Goal: Task Accomplishment & Management: Manage account settings

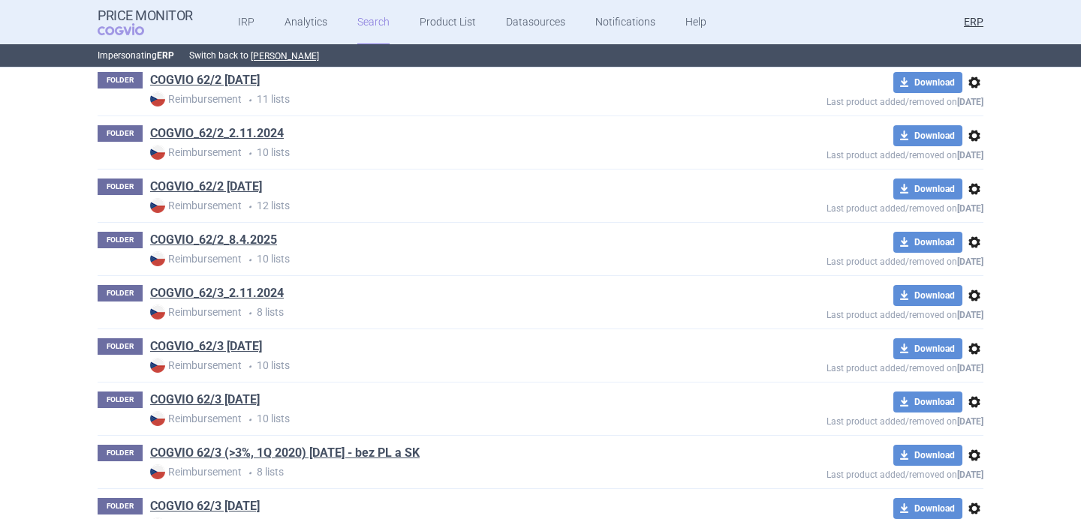
scroll to position [2124, 0]
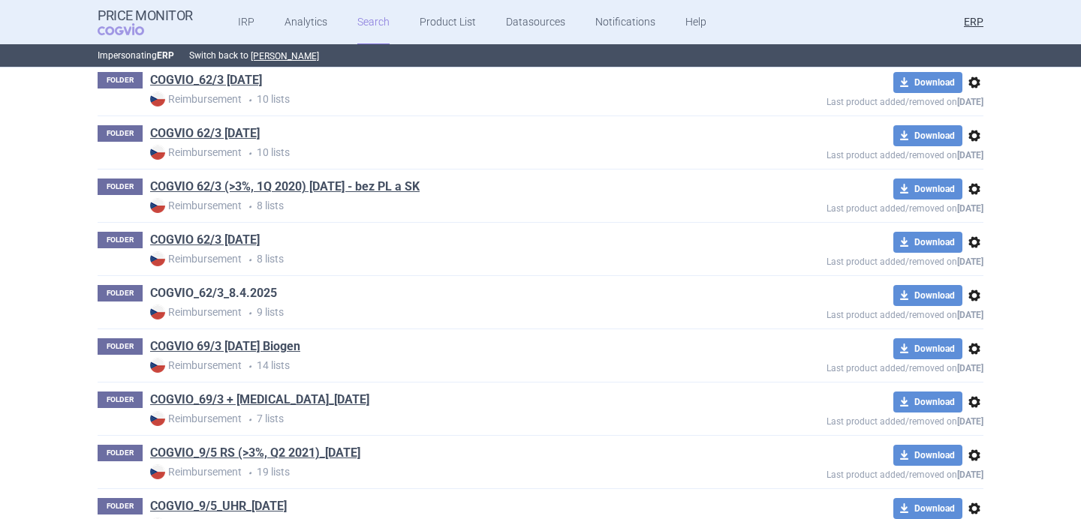
click at [263, 299] on link "COGVIO_62/3_8.4.2025" at bounding box center [213, 293] width 127 height 17
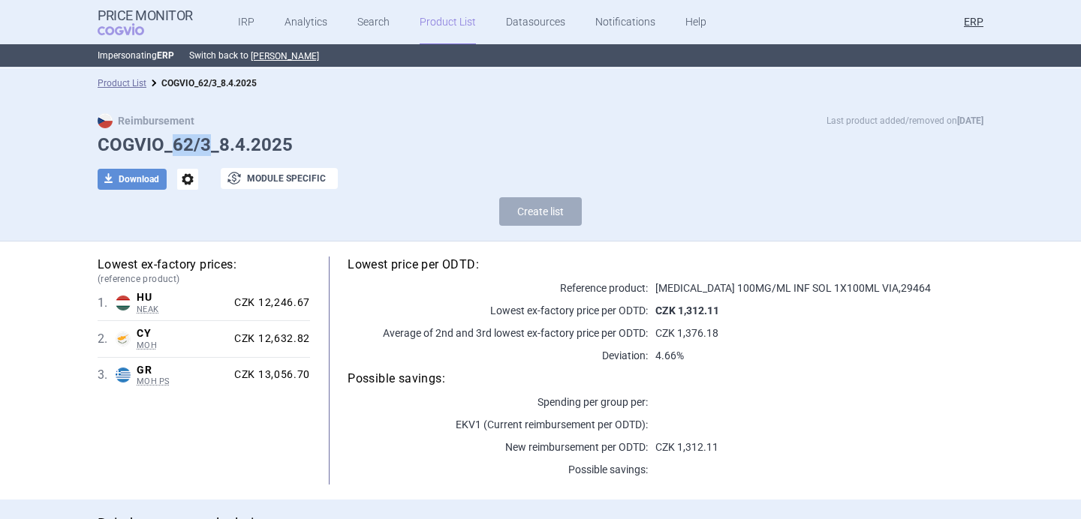
drag, startPoint x: 175, startPoint y: 144, endPoint x: 209, endPoint y: 143, distance: 34.5
click at [209, 143] on h1 "COGVIO_62/3_8.4.2025" at bounding box center [541, 145] width 886 height 22
copy h1 "62/3"
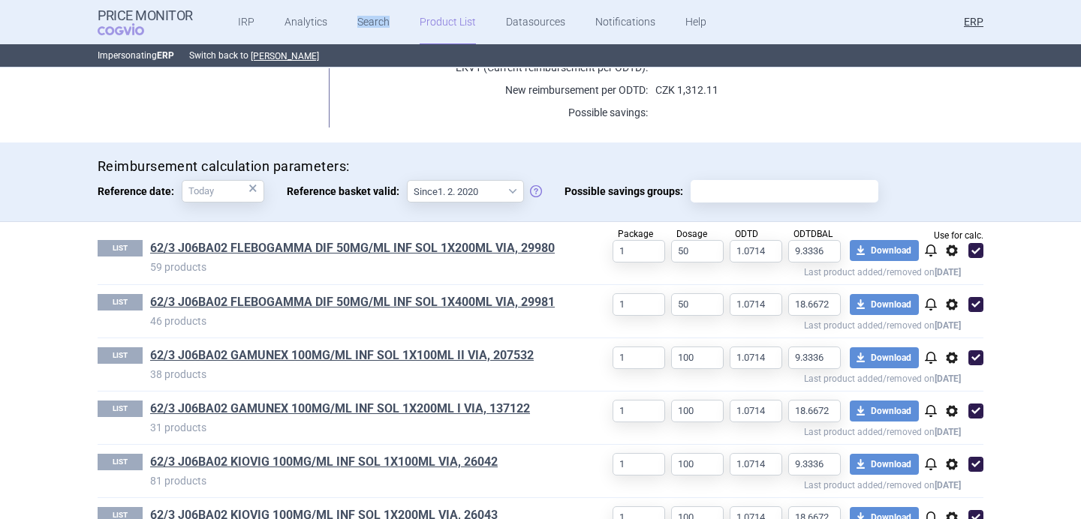
scroll to position [379, 0]
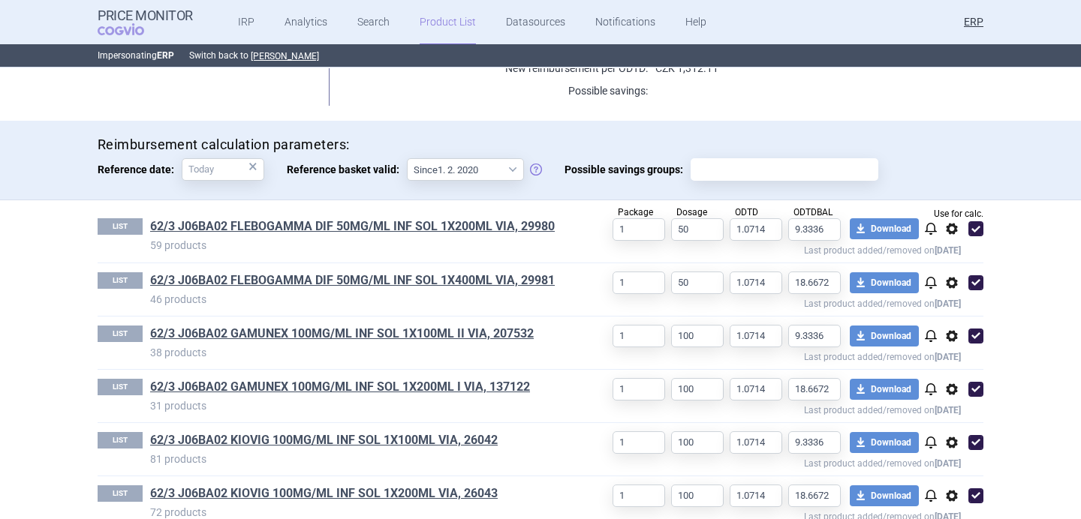
click at [324, 299] on p "46 products" at bounding box center [358, 299] width 417 height 15
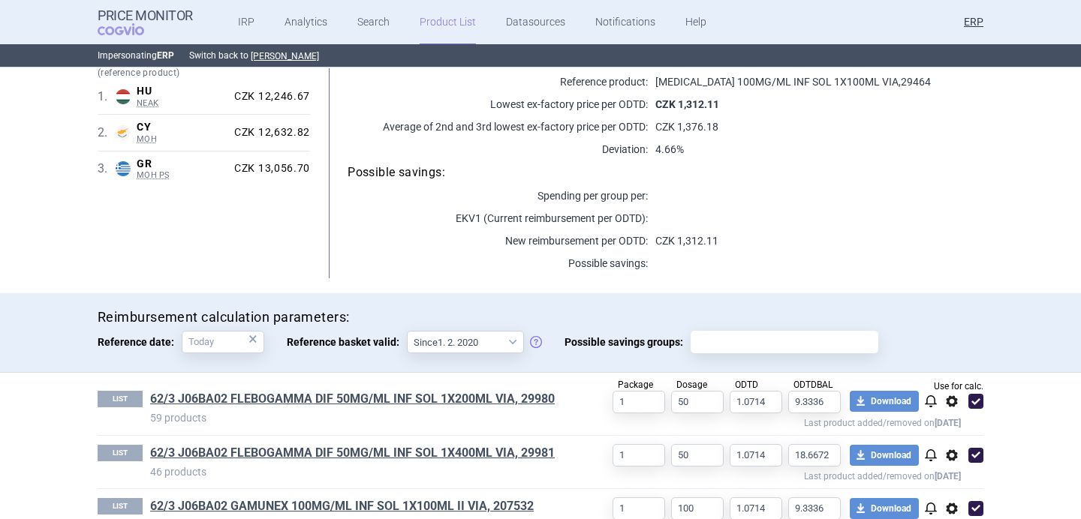
scroll to position [0, 0]
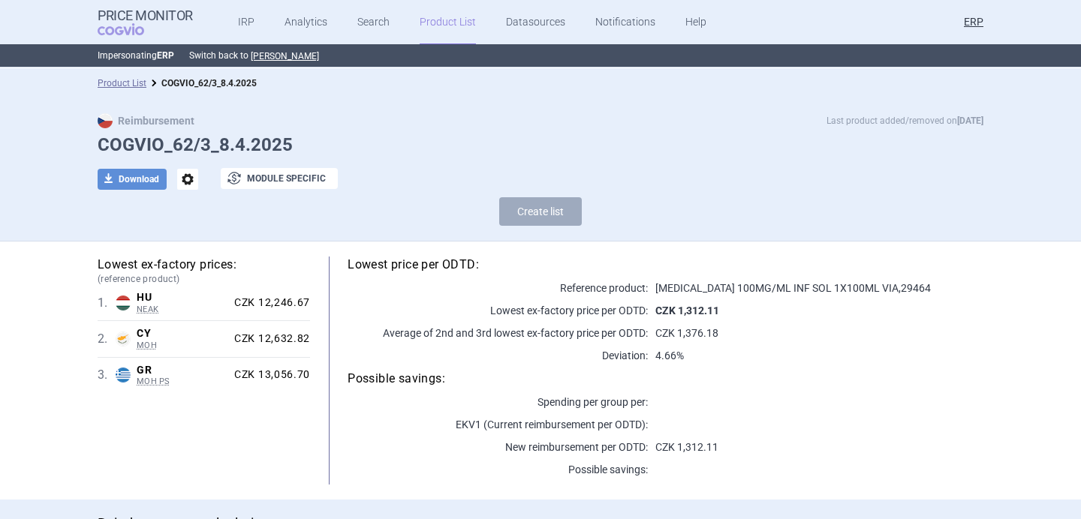
click at [191, 177] on span "options" at bounding box center [187, 179] width 21 height 21
click at [188, 244] on button "Rename" at bounding box center [187, 241] width 48 height 22
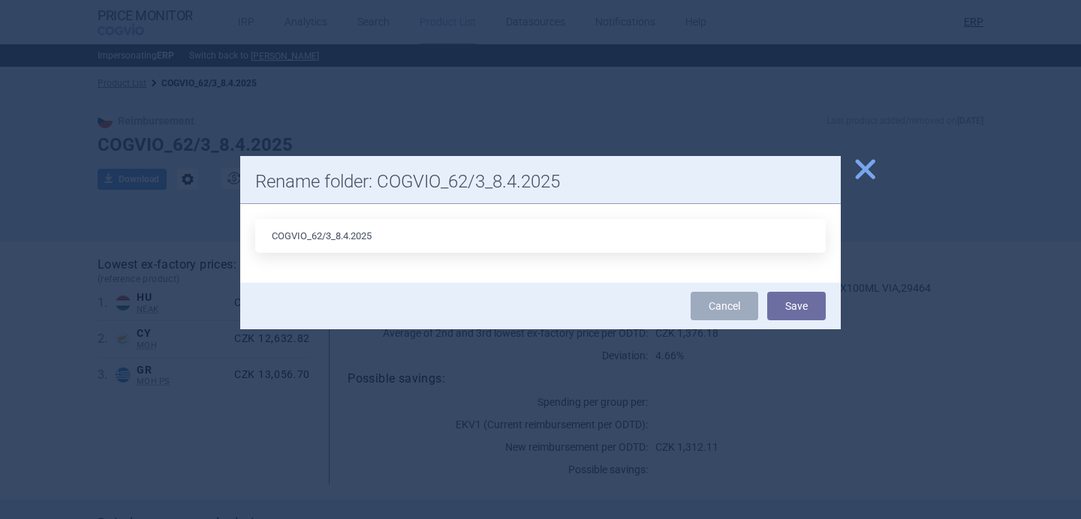
click at [349, 238] on input "COGVIO_62/3_8.4.2025" at bounding box center [540, 236] width 571 height 34
type input "COGVIO_62/3_6.10.2025"
click at [808, 303] on button "Save" at bounding box center [796, 306] width 59 height 29
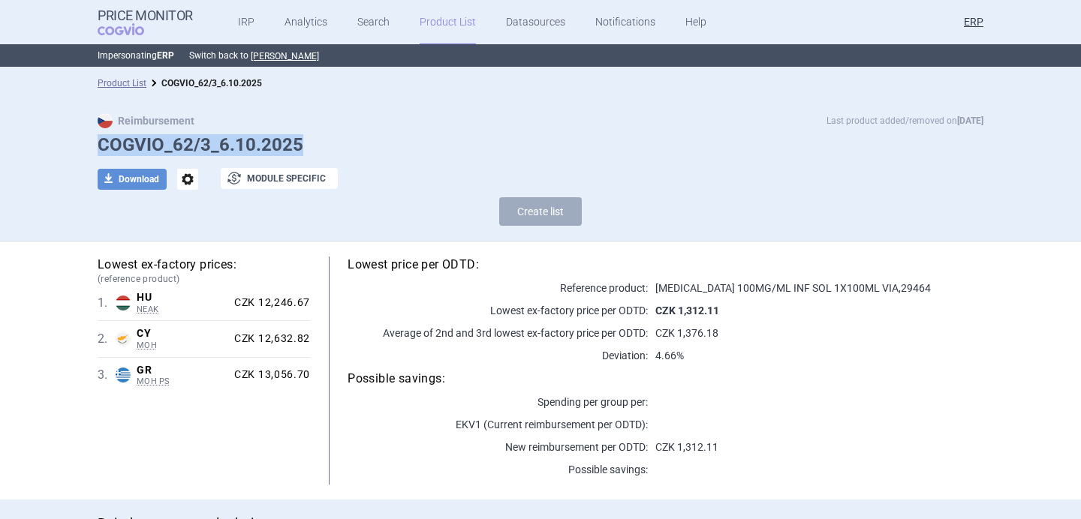
drag, startPoint x: 305, startPoint y: 145, endPoint x: 104, endPoint y: 147, distance: 201.2
click at [104, 147] on h1 "COGVIO_62/3_6.10.2025" at bounding box center [541, 145] width 886 height 22
copy h1 "OGVIO_62/3_6.10.2025"
click at [129, 20] on strong "Price Monitor" at bounding box center [145, 15] width 95 height 15
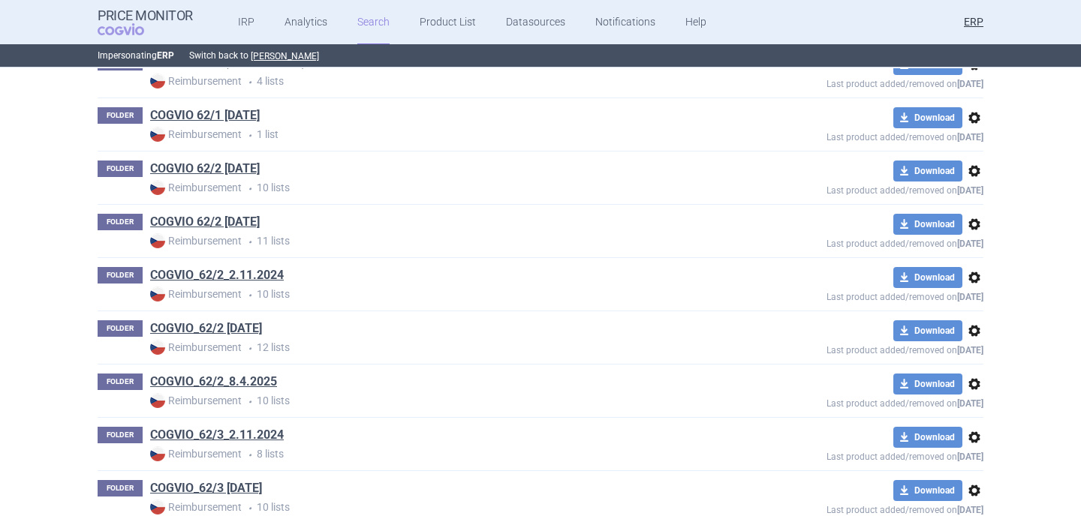
scroll to position [1739, 0]
